Goal: Task Accomplishment & Management: Complete application form

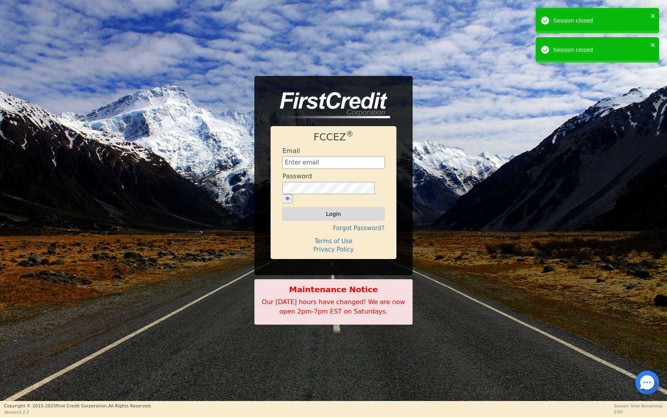
type input "[EMAIL_ADDRESS][DOMAIN_NAME]"
click at [327, 208] on button "Login" at bounding box center [333, 213] width 102 height 13
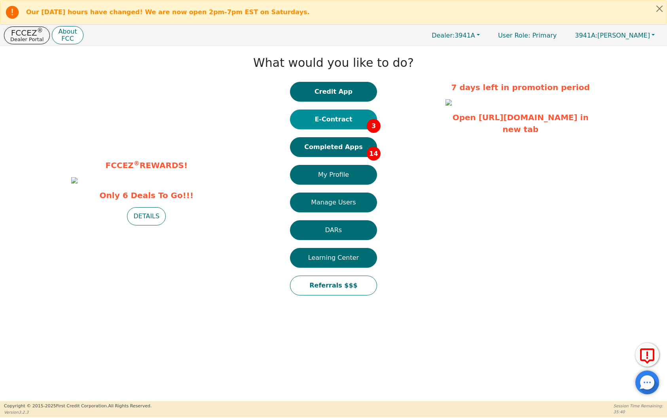
click at [332, 119] on button "E-Contract 3" at bounding box center [333, 120] width 87 height 20
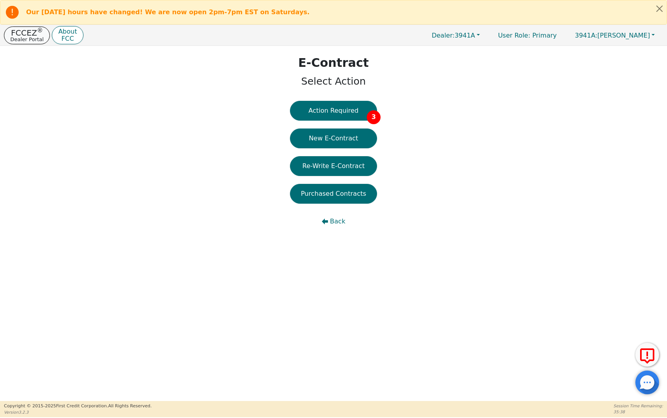
click at [26, 32] on p "FCCEZ ®" at bounding box center [26, 33] width 33 height 8
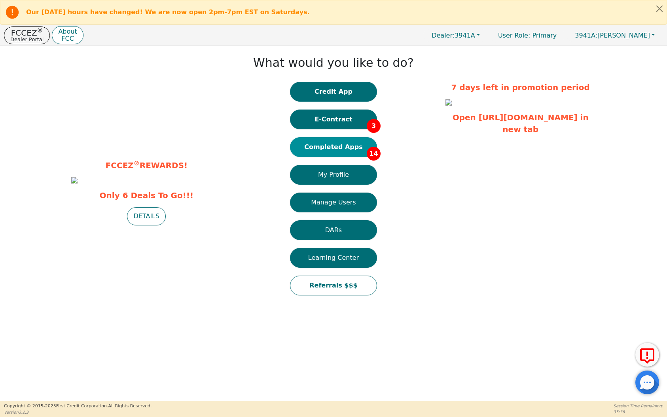
click at [310, 144] on button "Completed Apps 14" at bounding box center [333, 147] width 87 height 20
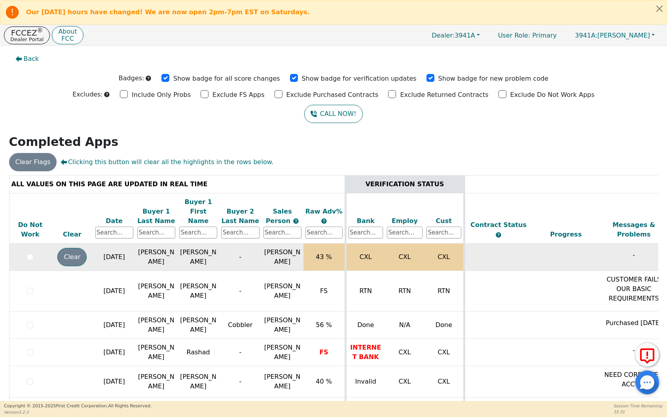
click at [73, 248] on button "Clear" at bounding box center [71, 257] width 29 height 18
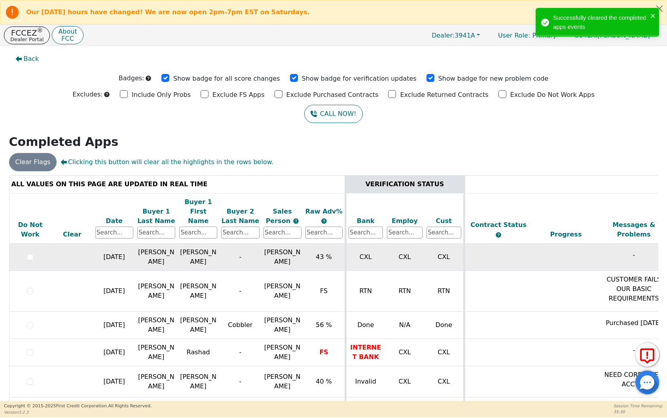
click at [112, 216] on div "Date" at bounding box center [114, 220] width 38 height 9
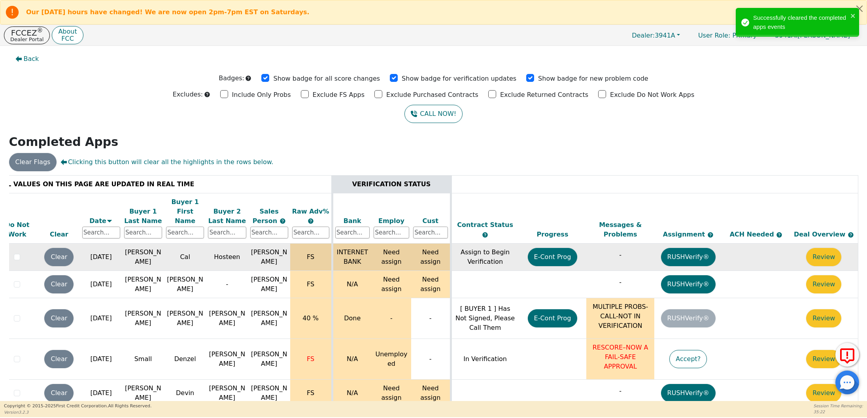
scroll to position [0, 18]
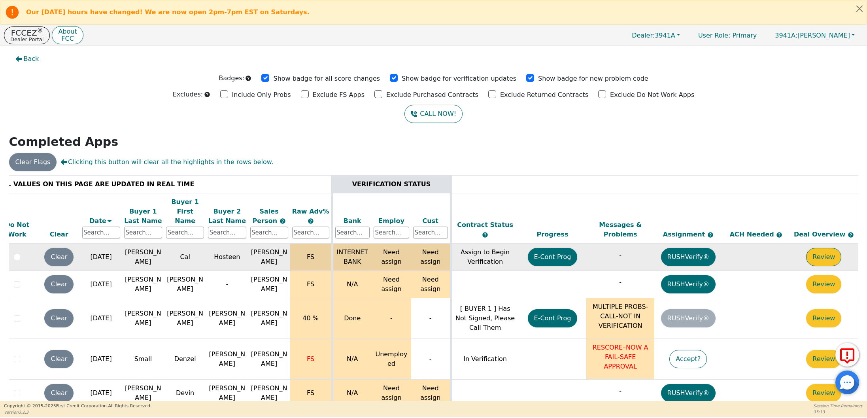
click at [666, 248] on button "Review" at bounding box center [823, 257] width 35 height 18
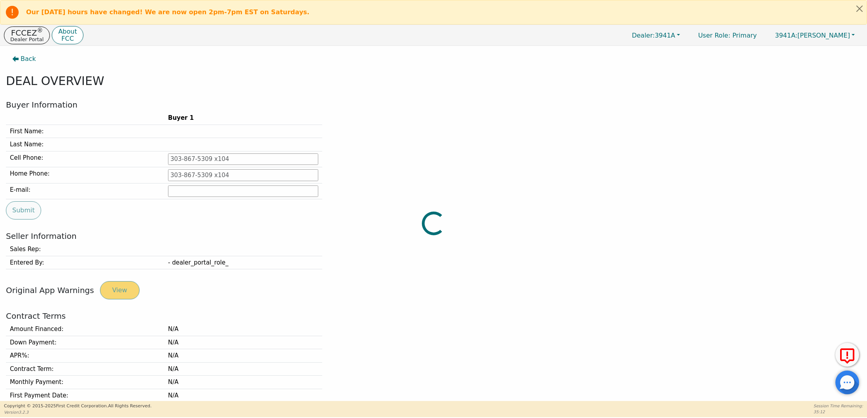
type input "[PHONE_NUMBER]"
type input "[EMAIL_ADDRESS][DOMAIN_NAME]"
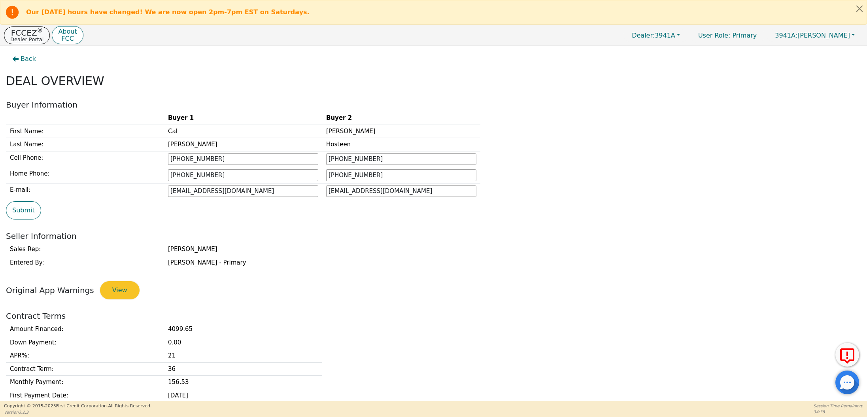
click at [25, 38] on p "Dealer Portal" at bounding box center [26, 39] width 33 height 5
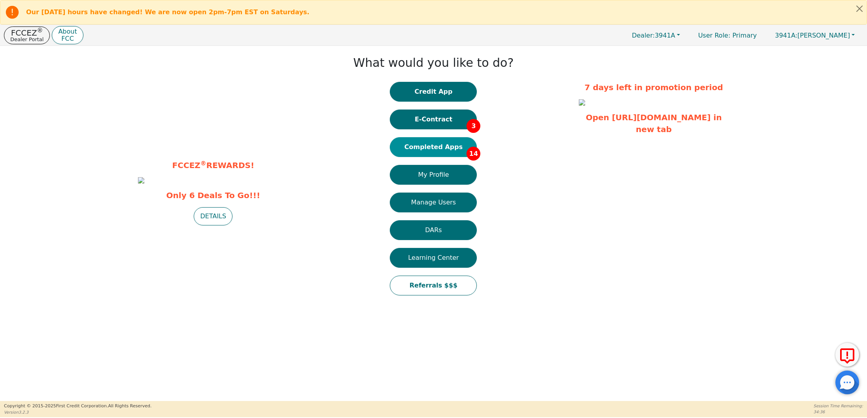
click at [409, 153] on button "Completed Apps 14" at bounding box center [433, 147] width 87 height 20
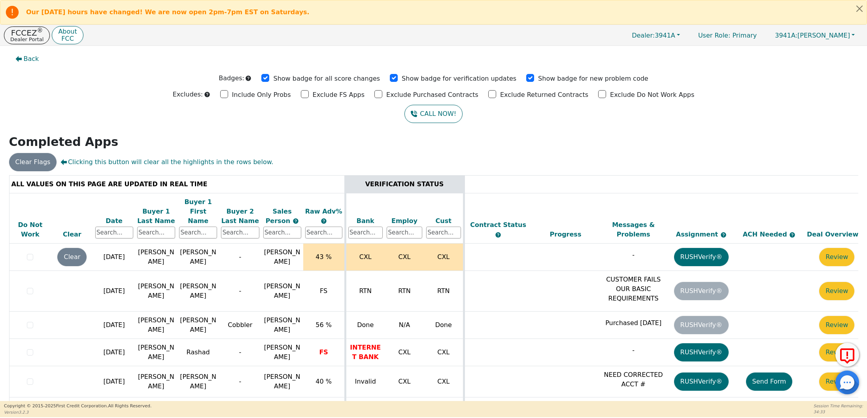
click at [113, 216] on div "Date" at bounding box center [114, 220] width 38 height 9
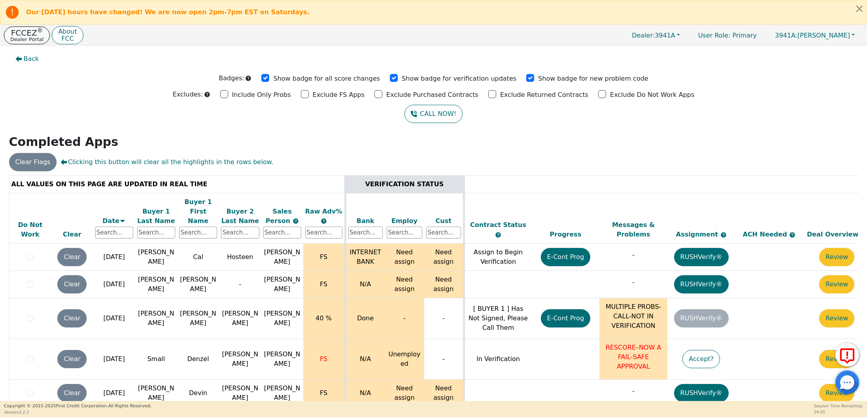
click at [24, 34] on p "FCCEZ ®" at bounding box center [26, 33] width 33 height 8
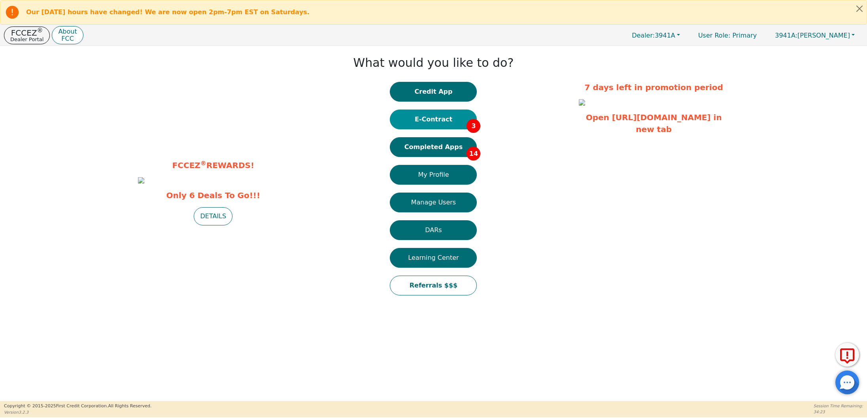
click at [443, 114] on button "E-Contract 3" at bounding box center [433, 120] width 87 height 20
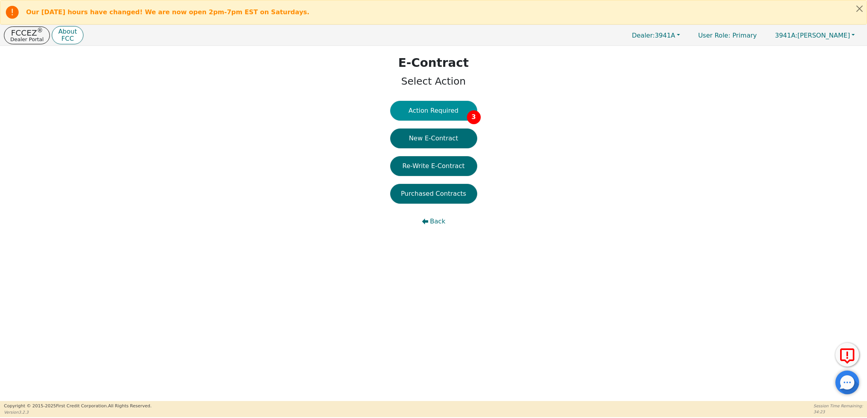
click at [441, 107] on button "Action Required 3" at bounding box center [433, 111] width 87 height 20
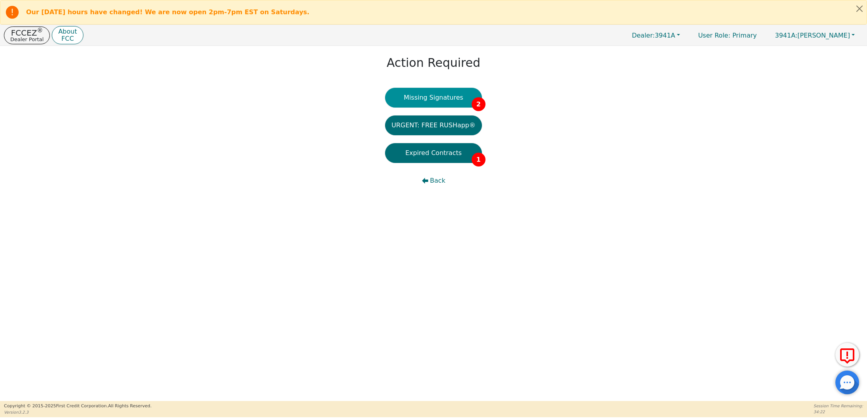
click at [433, 96] on button "Missing Signatures 2" at bounding box center [433, 98] width 97 height 20
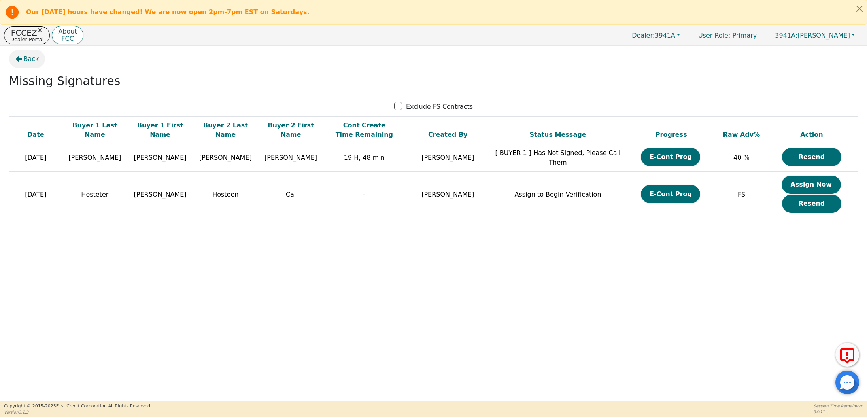
click at [26, 55] on span "Back" at bounding box center [31, 58] width 15 height 9
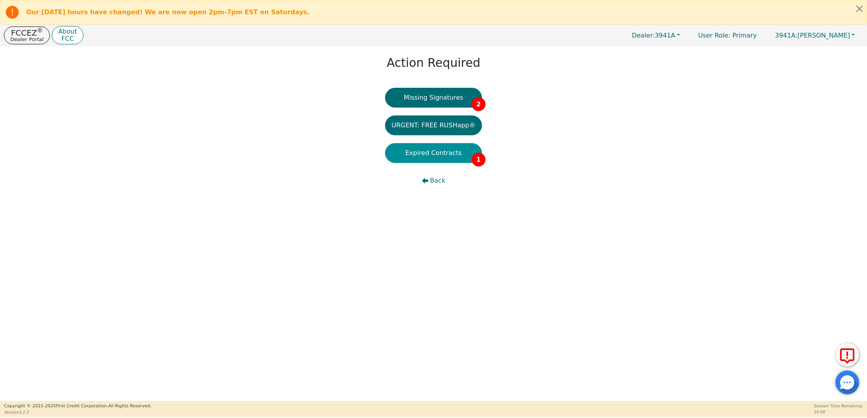
click at [418, 155] on button "Expired Contracts 1" at bounding box center [433, 153] width 97 height 20
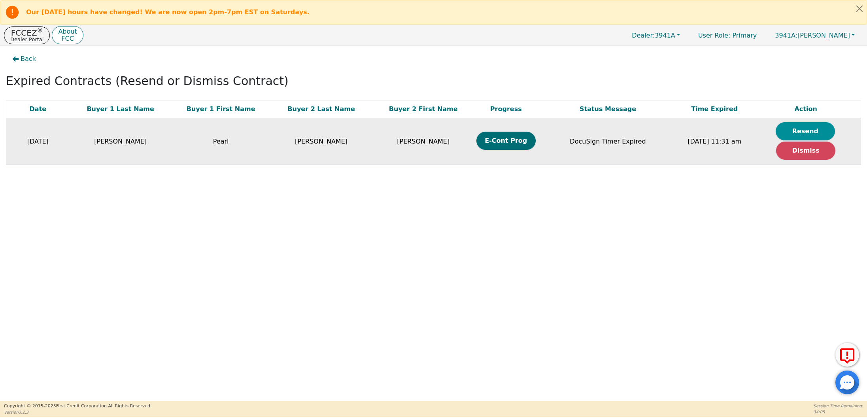
click at [666, 130] on button "Resend" at bounding box center [805, 131] width 59 height 18
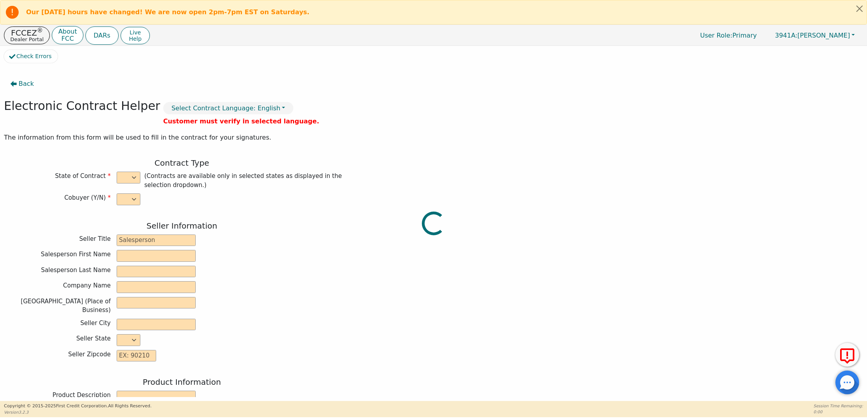
select select "y"
type input "Finance Manager"
type input "Savannah"
type input "[PERSON_NAME]"
type input "SOUTH MOUNTAIN DBA AZ DIST"
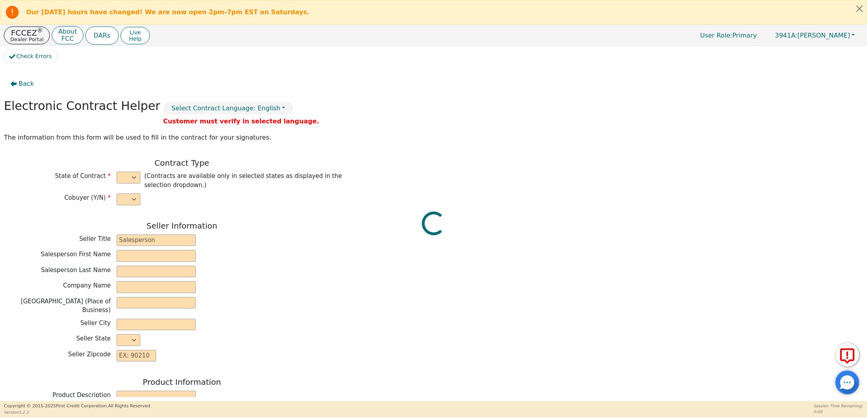
type input "[STREET_ADDRESS]"
type input "TEMPE"
select select "AZ"
type input "85283"
type input "Rainbow"
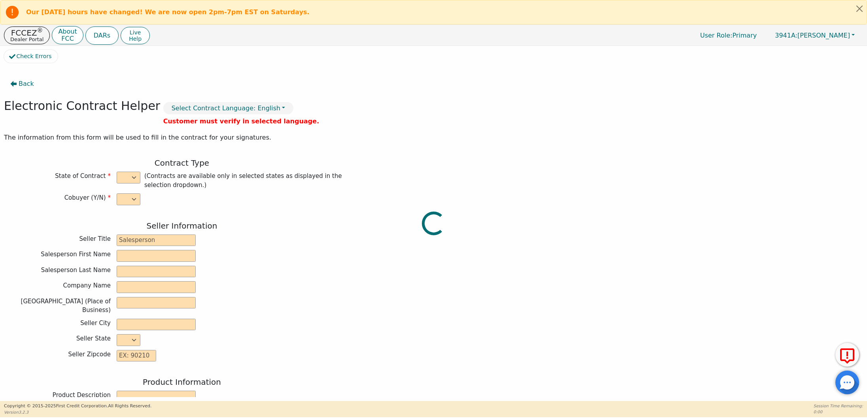
type input "SRX"
type input "22770193"
type input "Pearl"
type input "[PERSON_NAME]"
type input "[EMAIL_ADDRESS][DOMAIN_NAME]"
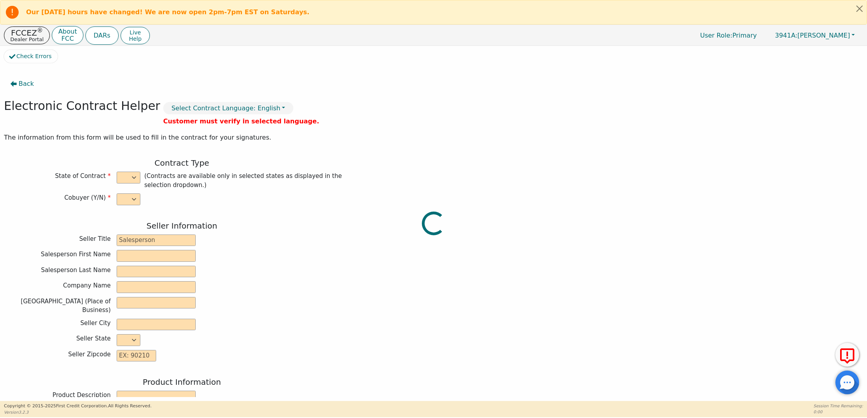
type input "[EMAIL_ADDRESS][DOMAIN_NAME]"
type input "[PERSON_NAME]"
type input "[EMAIL_ADDRESS][DOMAIN_NAME]"
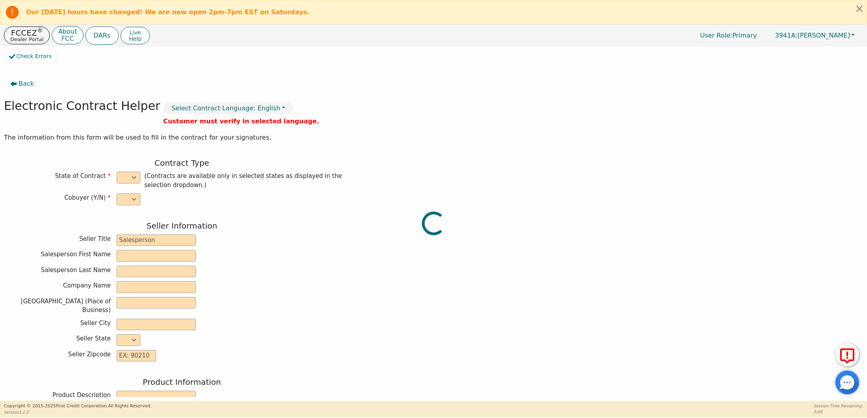
type input "[STREET_ADDRESS]"
type input "Mesa"
type input "Maricopa"
select select "AZ"
type input "85205"
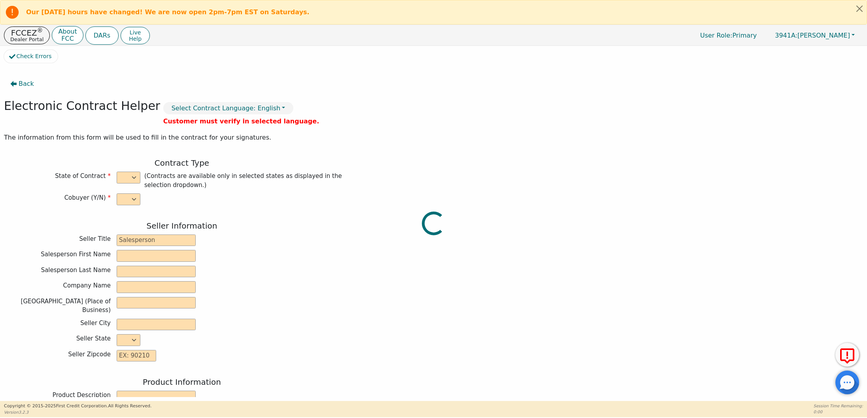
type input "[DATE]"
type input "21.98"
type input "[DATE]"
type input "36"
type input "0"
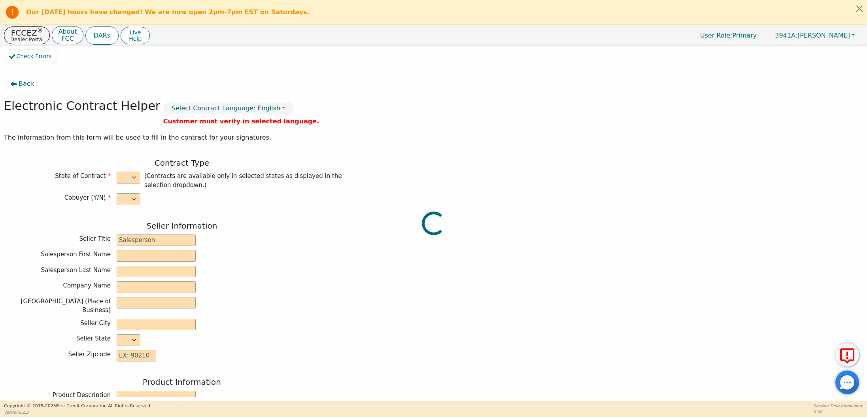
type input "3775.00"
type input "8.60"
type input "324.65"
checkbox input "true"
type input "0.00"
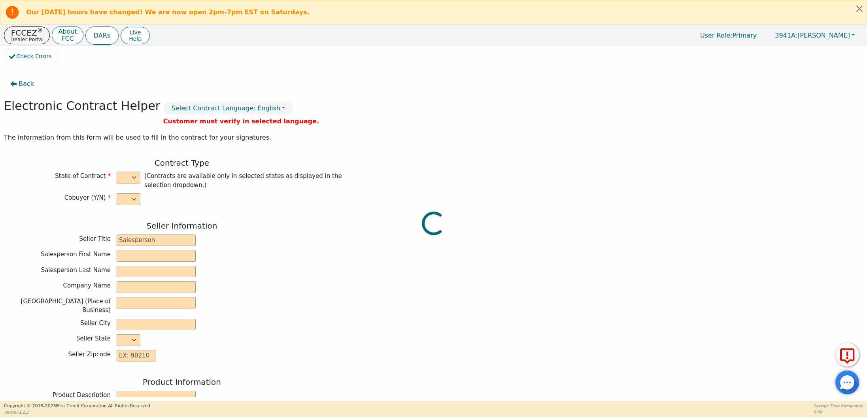
type input "0.00"
type input "4099.65"
type input "5786.28"
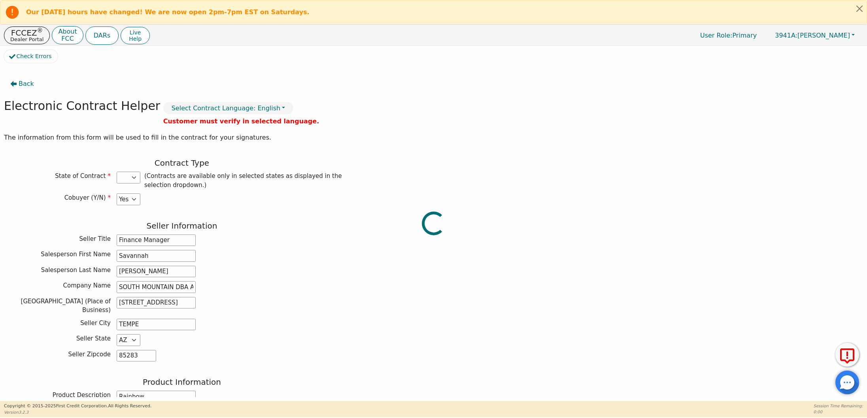
select select "AZ"
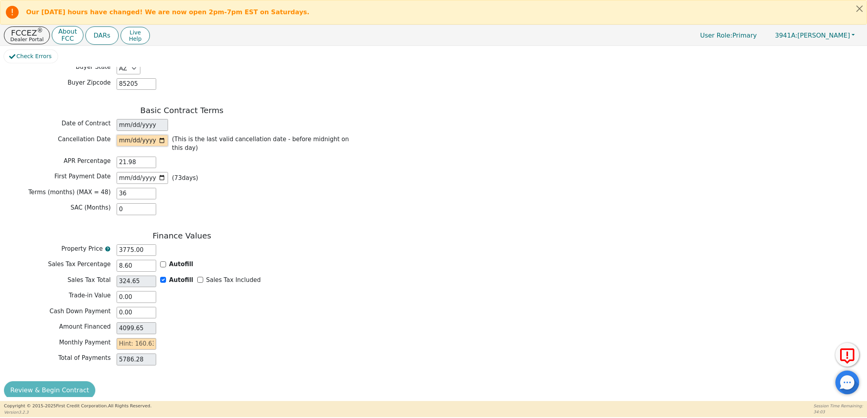
click at [160, 135] on input "date" at bounding box center [142, 141] width 51 height 12
type input "[DATE]"
click at [126, 338] on input "text" at bounding box center [137, 344] width 40 height 12
click at [127, 338] on input "text" at bounding box center [137, 344] width 40 height 12
type input "1"
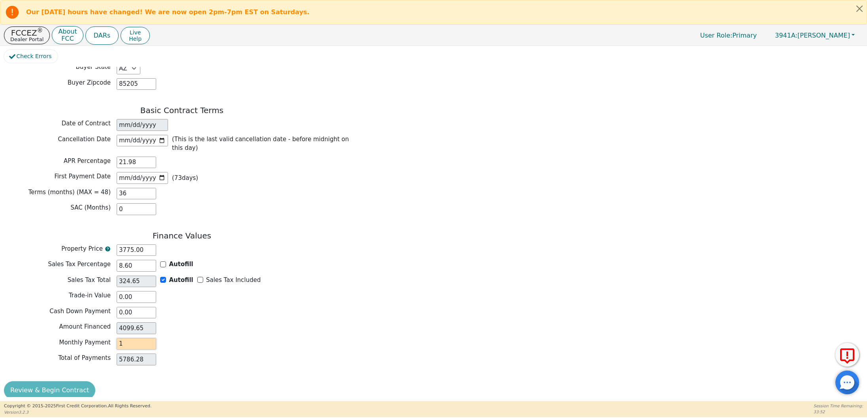
type input "36.00"
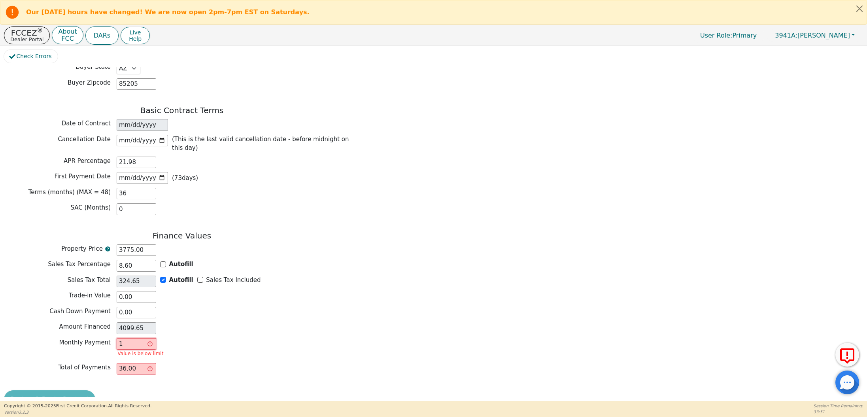
type input "16"
type input "576.00"
type input "160"
type input "5760.00"
type input "160.6"
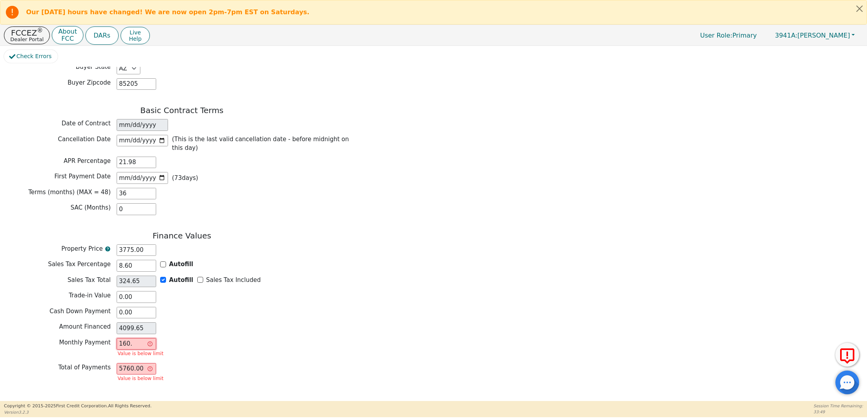
type input "5781.60"
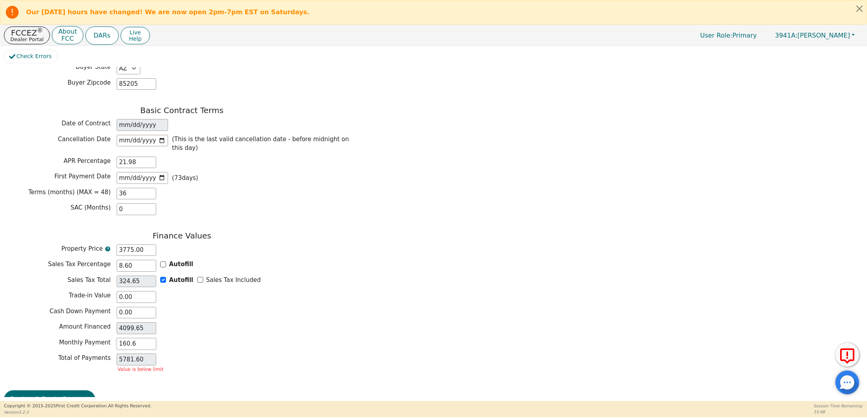
type input "160.63"
type input "5782.68"
type input "160.63"
click at [58, 385] on button "Review & Begin Contract" at bounding box center [49, 390] width 91 height 18
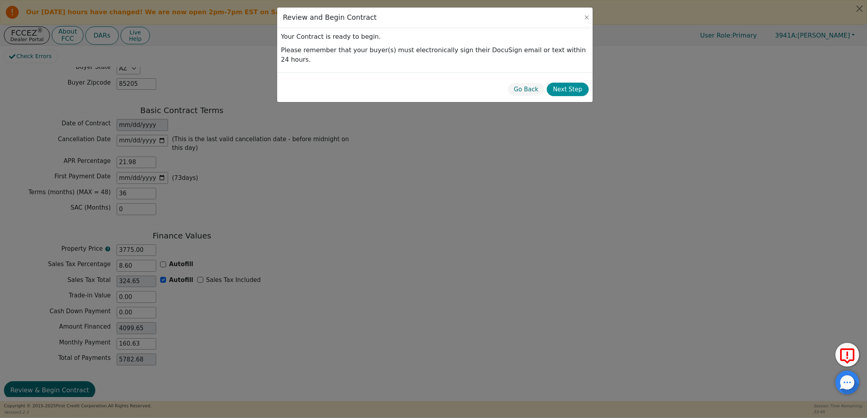
click at [567, 83] on button "Next Step" at bounding box center [568, 90] width 42 height 14
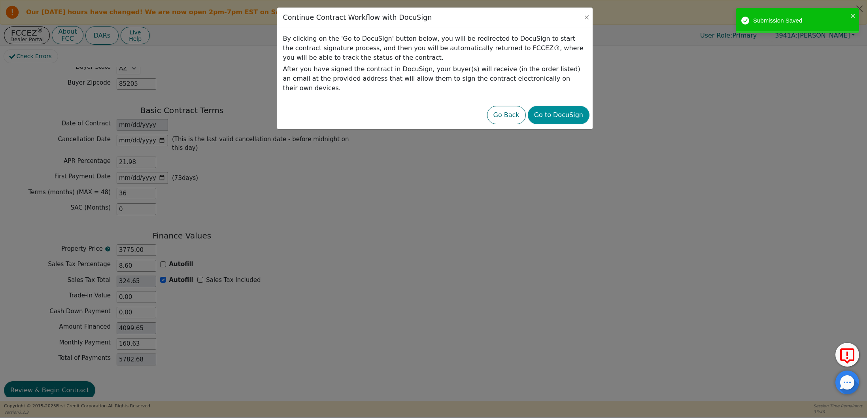
click at [563, 108] on button "Go to DocuSign" at bounding box center [559, 115] width 62 height 18
